Goal: Task Accomplishment & Management: Complete application form

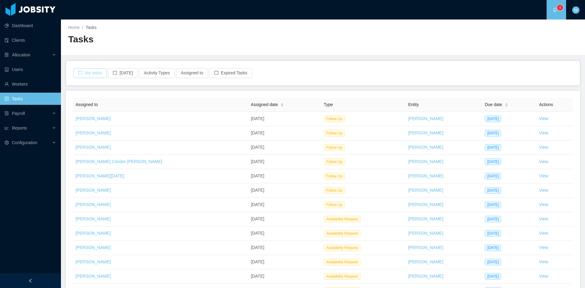
click at [93, 73] on button "My tasks" at bounding box center [89, 73] width 33 height 10
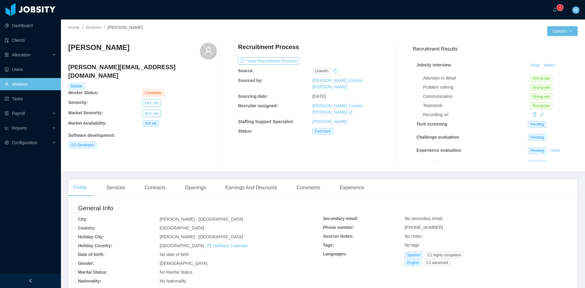
scroll to position [17, 0]
click at [549, 136] on link "View" at bounding box center [555, 138] width 13 height 5
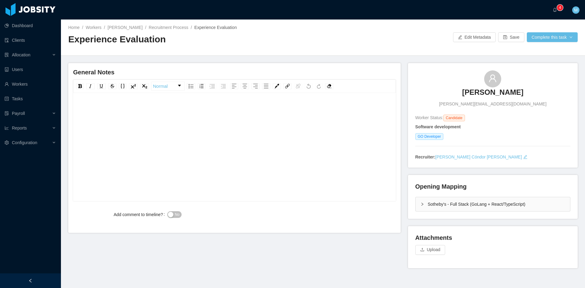
click at [161, 126] on div "rdw-editor" at bounding box center [234, 156] width 313 height 107
click at [100, 111] on span "**********" at bounding box center [106, 109] width 57 height 4
click at [177, 215] on span "No" at bounding box center [177, 214] width 5 height 6
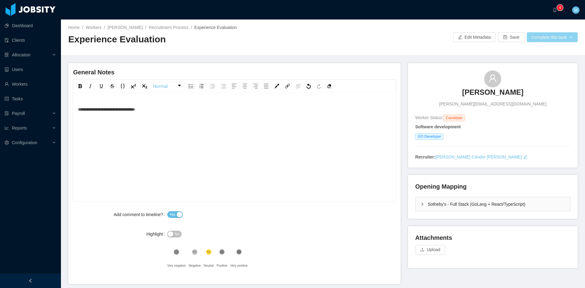
click at [554, 39] on button "Complete this task" at bounding box center [552, 37] width 51 height 10
click at [549, 49] on button "Save Evaluation" at bounding box center [548, 51] width 47 height 10
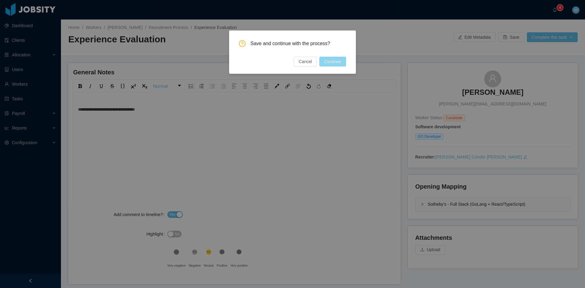
click at [339, 61] on button "Continue" at bounding box center [332, 62] width 27 height 10
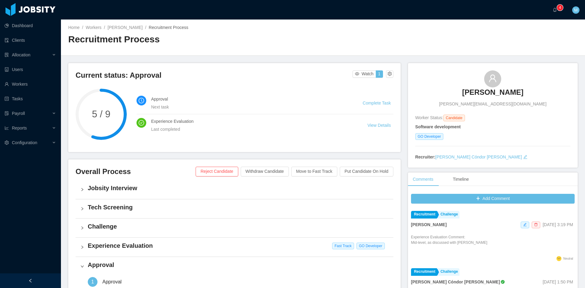
scroll to position [152, 0]
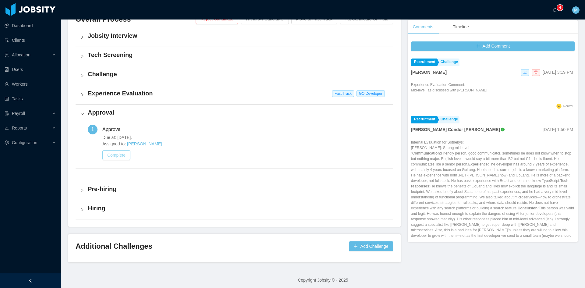
click at [118, 152] on button "Complete" at bounding box center [116, 155] width 28 height 10
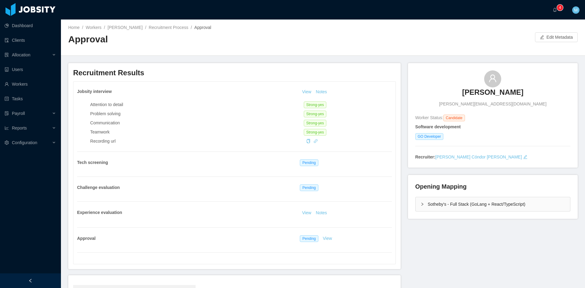
scroll to position [91, 0]
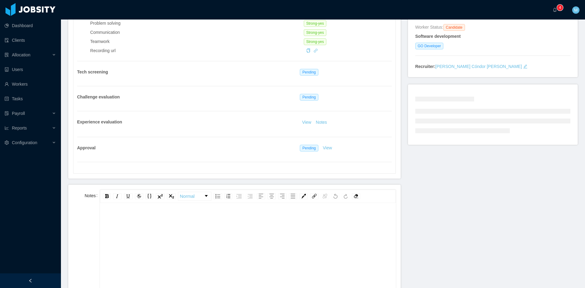
click at [147, 229] on div "rdw-editor" at bounding box center [248, 266] width 286 height 107
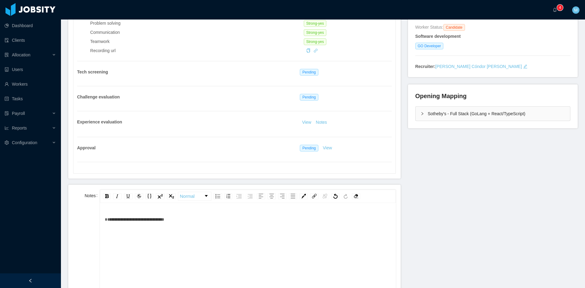
scroll to position [279, 0]
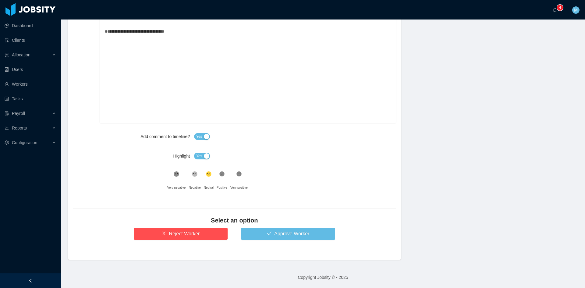
click at [196, 155] on span "Yes" at bounding box center [199, 156] width 6 height 6
click at [220, 176] on icon at bounding box center [221, 174] width 5 height 5
click at [255, 233] on button "Approve Worker" at bounding box center [288, 234] width 94 height 12
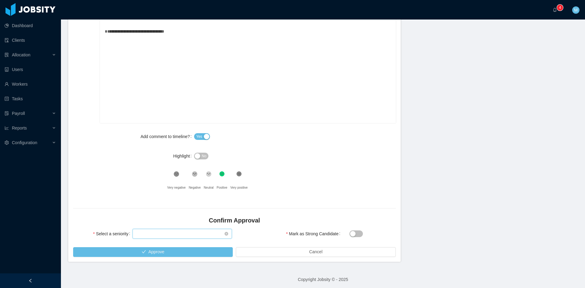
click at [183, 235] on div "Select seniority" at bounding box center [180, 233] width 88 height 9
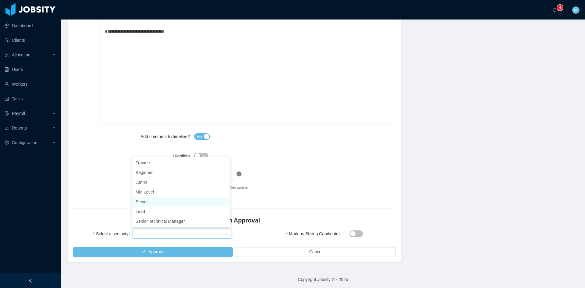
click at [156, 202] on li "Senior" at bounding box center [181, 202] width 98 height 10
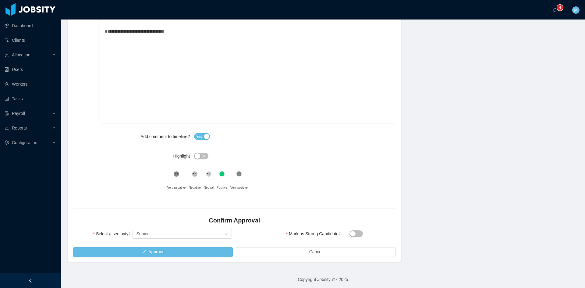
click at [158, 194] on div "**********" at bounding box center [234, 102] width 323 height 200
click at [158, 229] on div "Select seniority Senior" at bounding box center [182, 234] width 99 height 12
click at [155, 233] on div "Select seniority Senior" at bounding box center [180, 233] width 88 height 9
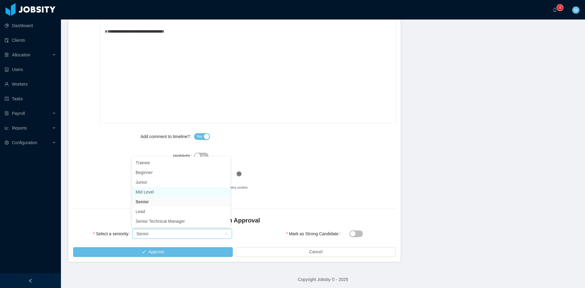
click at [158, 194] on li "Mid Level" at bounding box center [181, 192] width 98 height 10
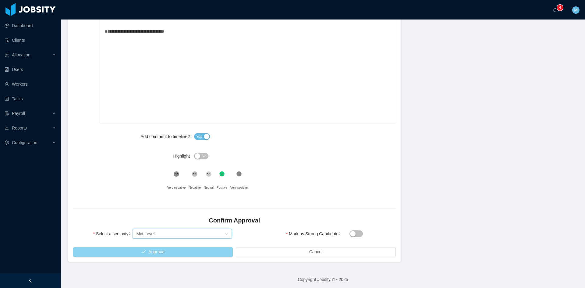
click at [152, 250] on button "Approve" at bounding box center [153, 252] width 160 height 10
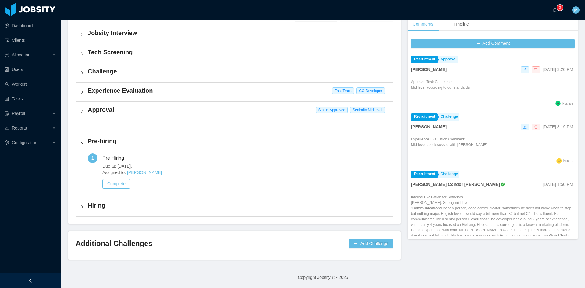
scroll to position [153, 0]
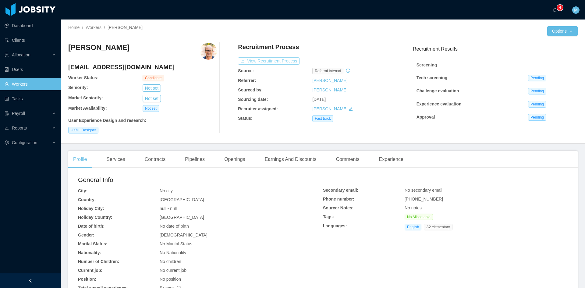
click at [270, 61] on button "View Recruitment Process" at bounding box center [269, 60] width 62 height 7
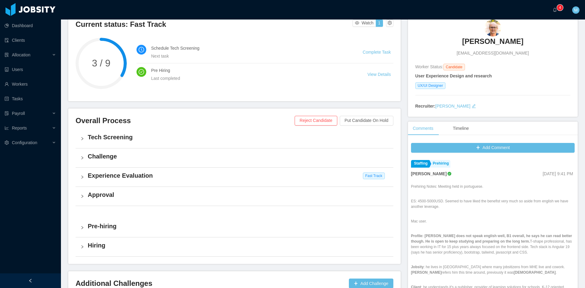
scroll to position [101, 0]
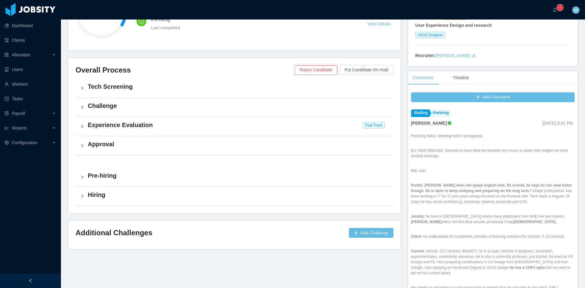
click at [87, 130] on div "Experience Evaluation Fast Track" at bounding box center [235, 126] width 318 height 19
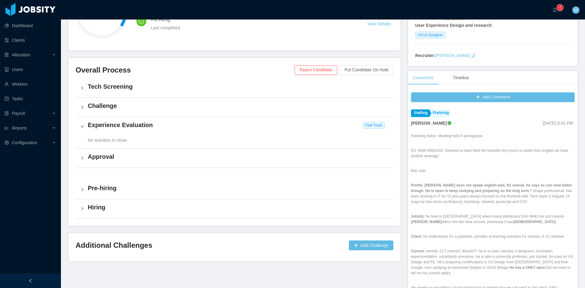
click at [87, 130] on div "Experience Evaluation Fast Track" at bounding box center [235, 126] width 318 height 19
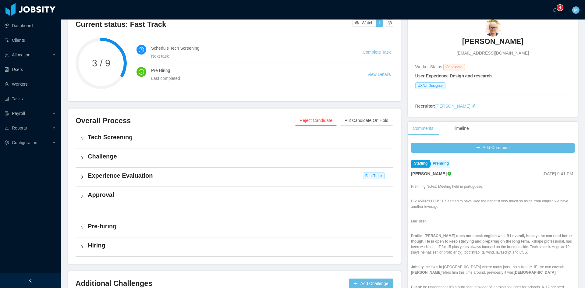
scroll to position [0, 0]
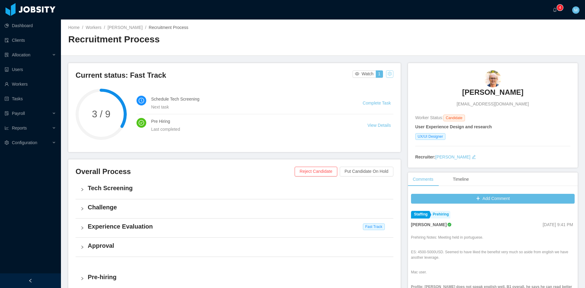
click at [388, 73] on button "button" at bounding box center [389, 73] width 7 height 7
click at [385, 94] on div "Change status" at bounding box center [373, 93] width 27 height 7
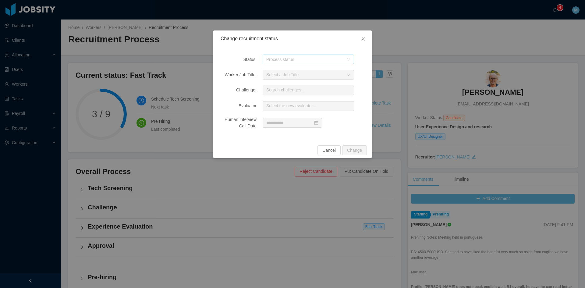
click at [304, 62] on div "Process status" at bounding box center [304, 59] width 77 height 6
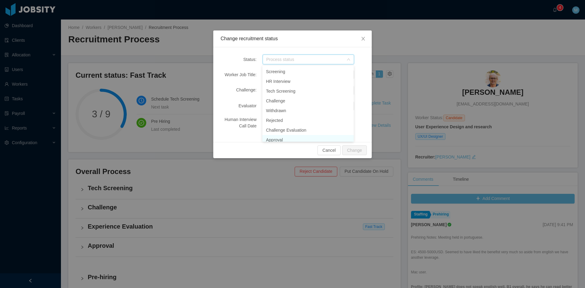
scroll to position [3, 0]
click at [287, 133] on li "Approval" at bounding box center [307, 137] width 91 height 10
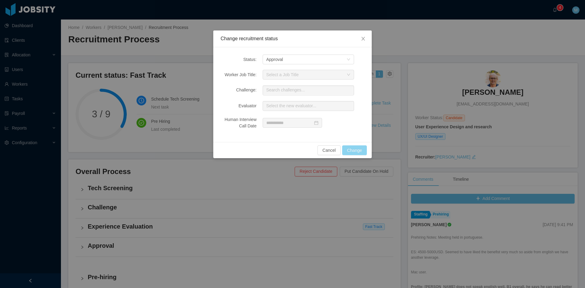
click at [353, 151] on button "Change" at bounding box center [354, 150] width 25 height 10
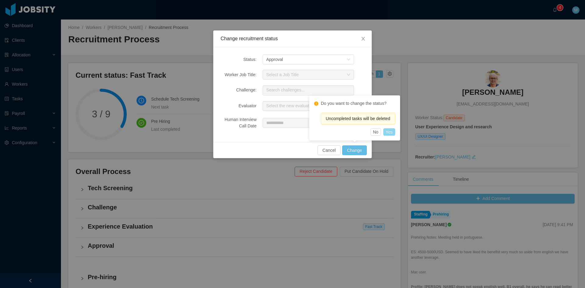
click at [389, 132] on button "Yes" at bounding box center [389, 131] width 12 height 7
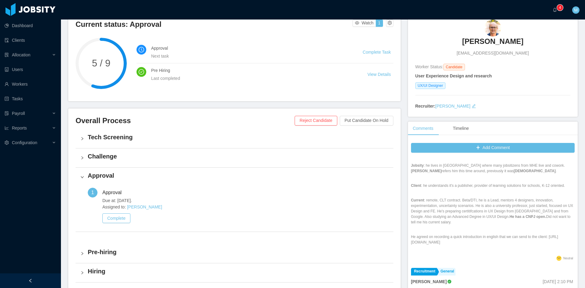
scroll to position [152, 0]
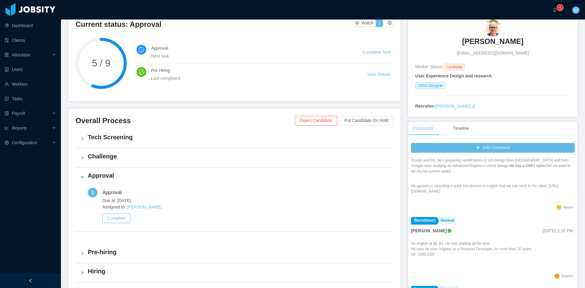
click at [188, 118] on h3 "Overall Process" at bounding box center [185, 121] width 219 height 10
click at [122, 216] on button "Complete" at bounding box center [116, 218] width 28 height 10
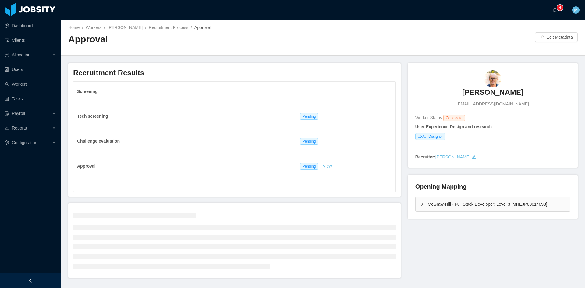
scroll to position [18, 0]
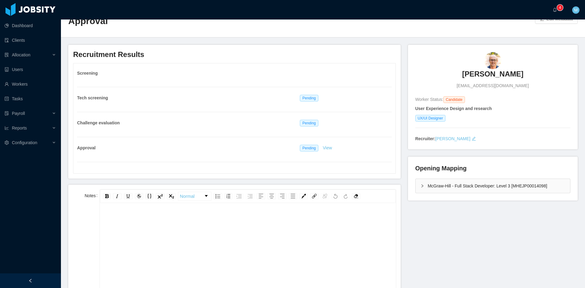
click at [183, 224] on div "rdw-editor" at bounding box center [248, 219] width 286 height 12
click at [203, 224] on div "**********" at bounding box center [248, 219] width 286 height 12
paste div "rdw-editor"
click at [194, 218] on span "**********" at bounding box center [184, 219] width 158 height 4
click at [225, 232] on div "rdw-editor" at bounding box center [248, 236] width 286 height 12
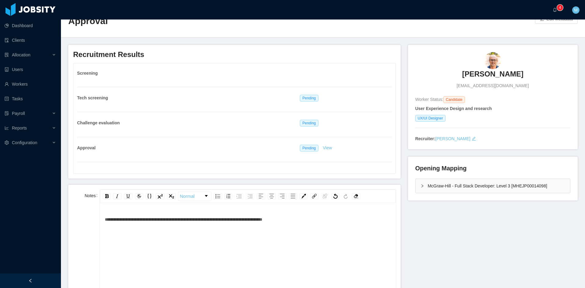
click at [196, 218] on span "**********" at bounding box center [184, 219] width 158 height 4
drag, startPoint x: 196, startPoint y: 218, endPoint x: 102, endPoint y: 218, distance: 93.6
click at [102, 218] on div "**********" at bounding box center [248, 257] width 296 height 107
click at [227, 222] on div "**********" at bounding box center [248, 219] width 286 height 12
click at [228, 221] on div "**********" at bounding box center [248, 219] width 286 height 12
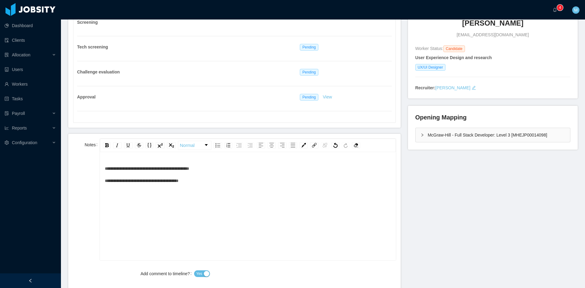
scroll to position [120, 0]
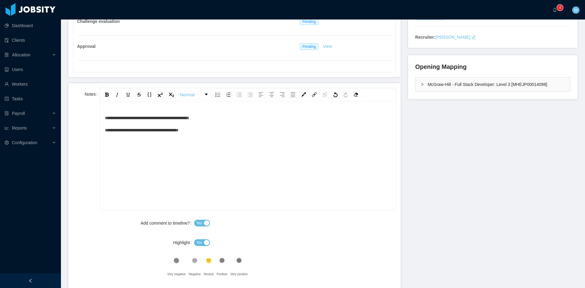
click at [195, 239] on button "Yes" at bounding box center [202, 242] width 16 height 7
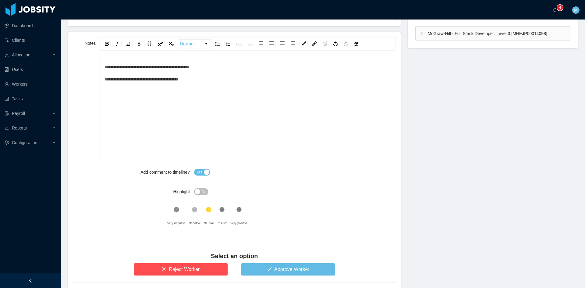
scroll to position [206, 0]
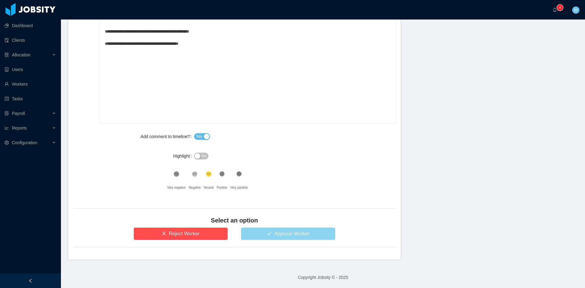
click at [283, 235] on button "Approve Worker" at bounding box center [288, 234] width 94 height 12
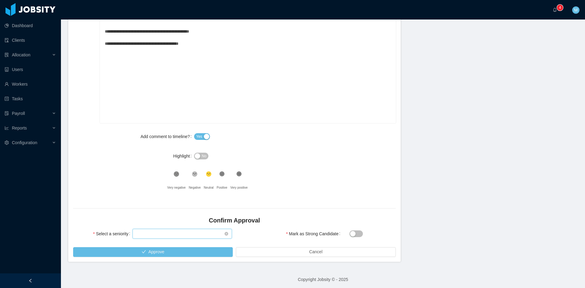
click at [184, 232] on div "Select seniority" at bounding box center [180, 233] width 88 height 9
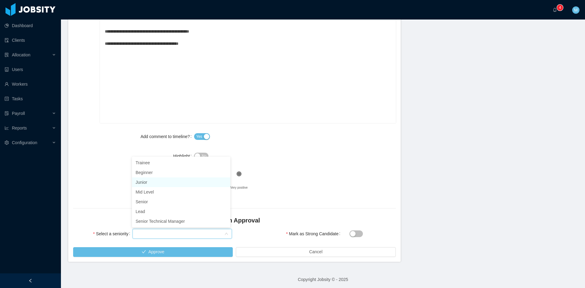
click at [158, 182] on li "Junior" at bounding box center [181, 182] width 98 height 10
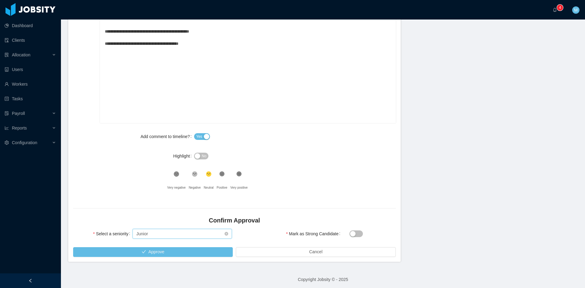
click at [170, 233] on div "Select seniority Junior" at bounding box center [180, 233] width 88 height 9
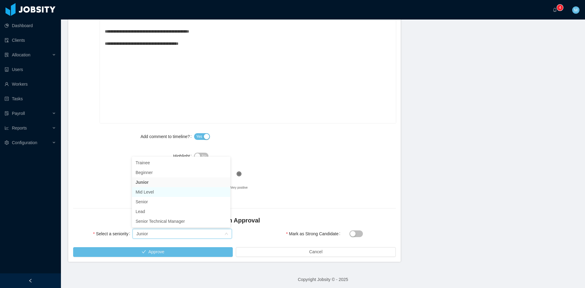
click at [153, 193] on li "Mid Level" at bounding box center [181, 192] width 98 height 10
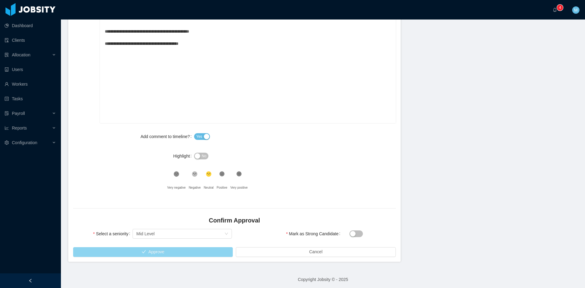
click at [185, 253] on button "Approve" at bounding box center [153, 252] width 160 height 10
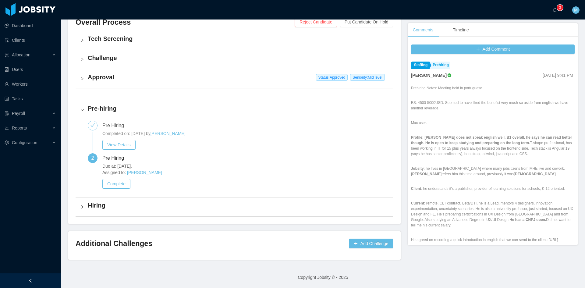
scroll to position [147, 0]
